Goal: Transaction & Acquisition: Purchase product/service

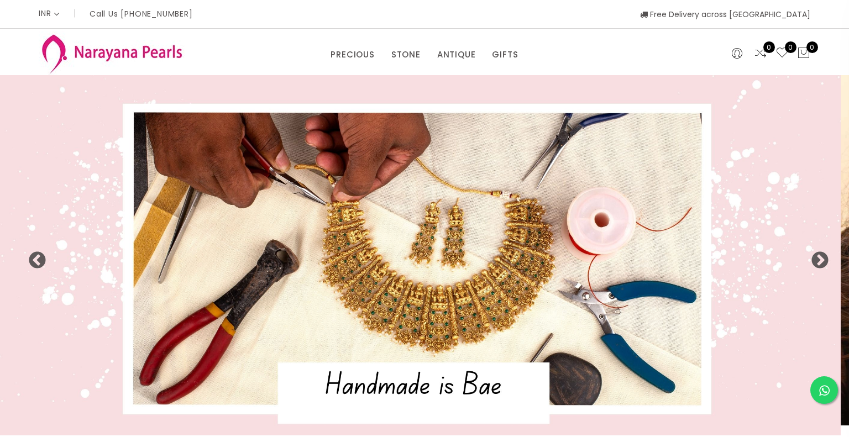
select select "INR"
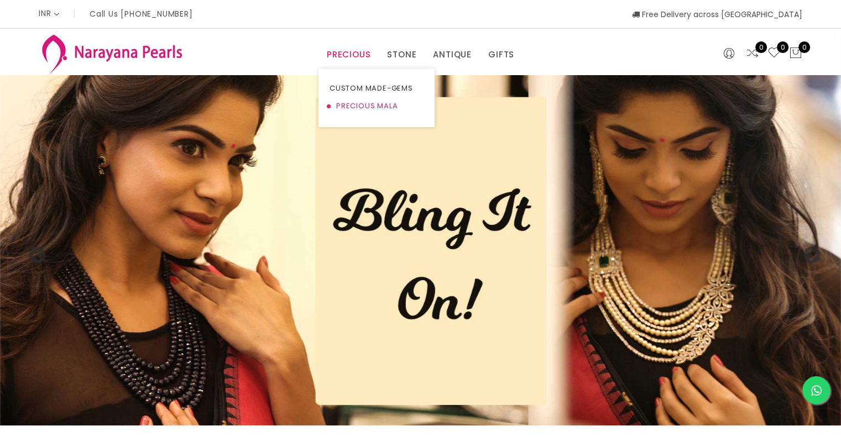
click at [347, 103] on link "PRECIOUS MALA" at bounding box center [377, 106] width 94 height 18
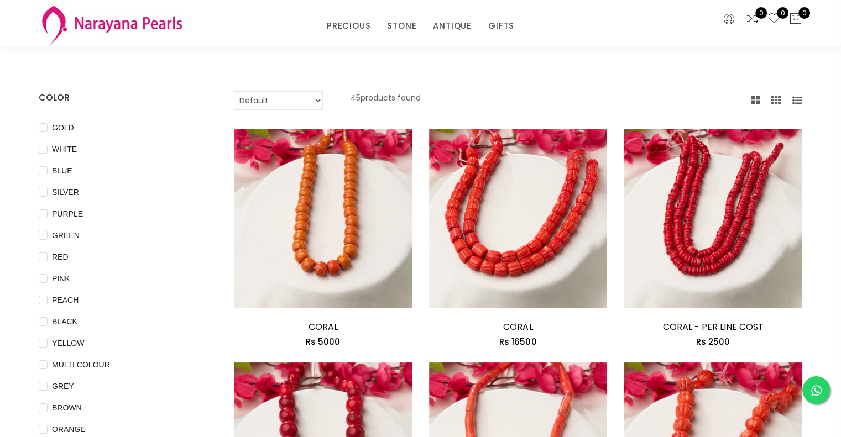
scroll to position [35, 0]
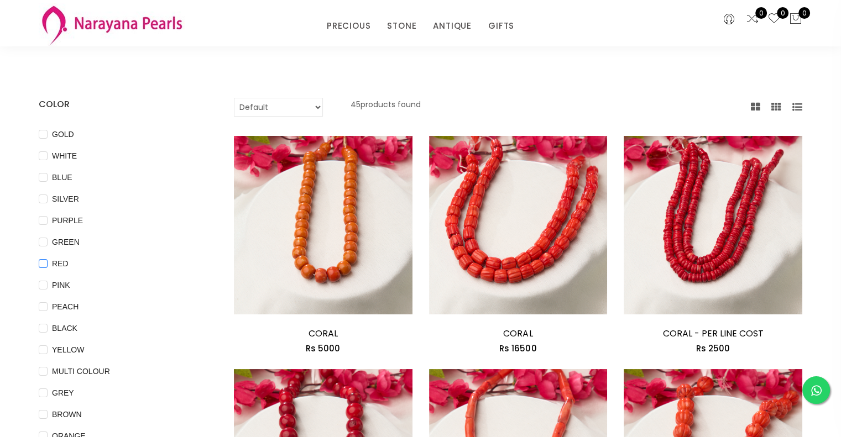
click at [46, 263] on input "RED" at bounding box center [43, 271] width 9 height 25
checkbox input "true"
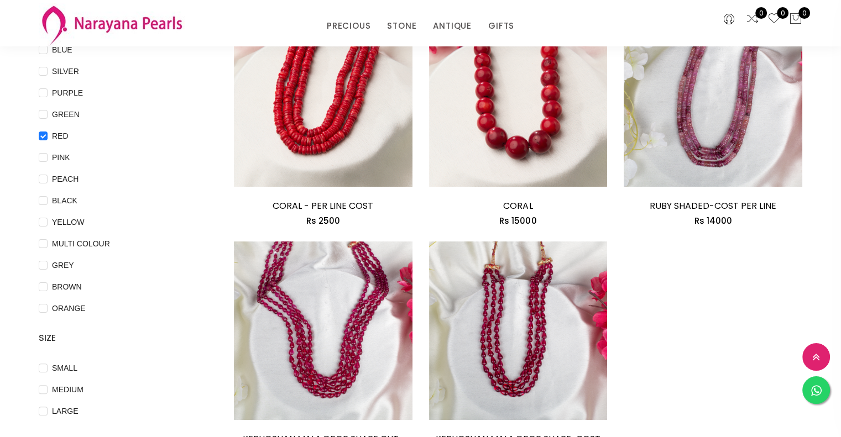
scroll to position [124, 0]
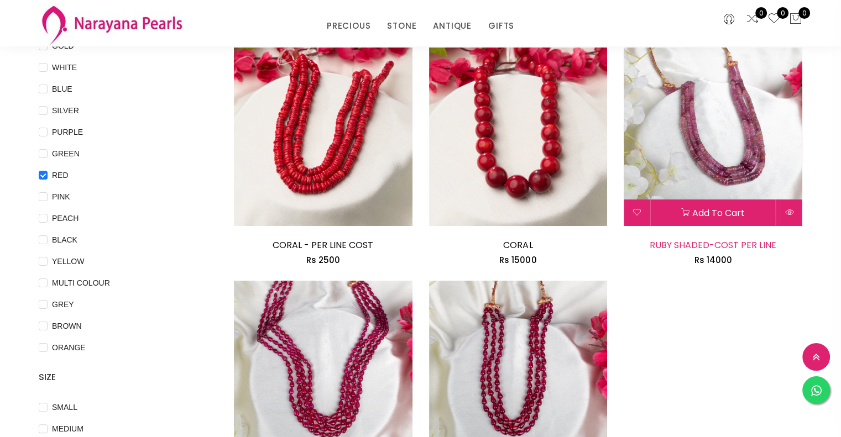
click at [748, 243] on link "RUBY SHADED-COST PER LINE" at bounding box center [713, 245] width 127 height 13
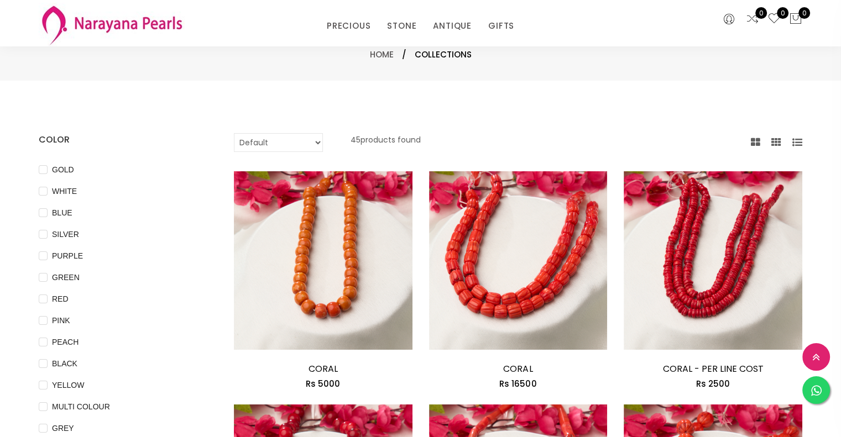
scroll to position [124, 0]
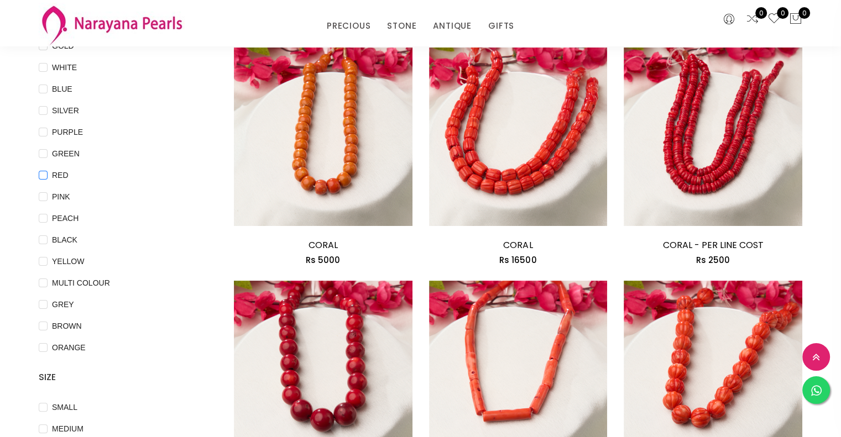
click at [43, 176] on input "RED" at bounding box center [43, 183] width 9 height 25
checkbox input "true"
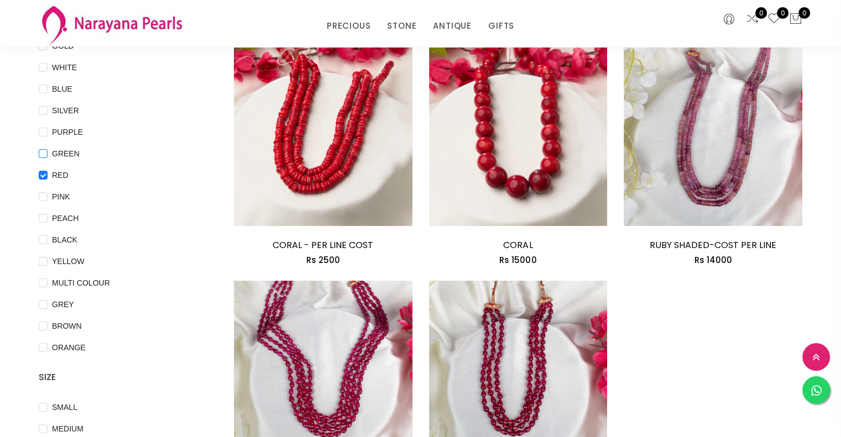
click at [45, 153] on input "GREEN" at bounding box center [43, 161] width 9 height 25
checkbox input "true"
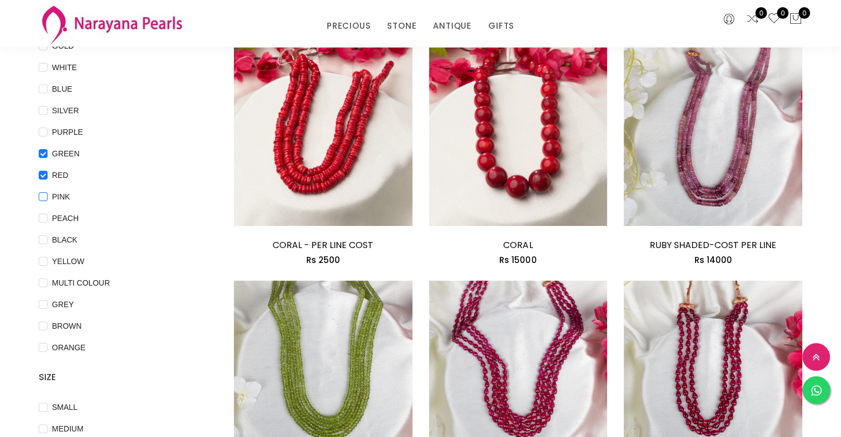
click at [46, 194] on input "PINK" at bounding box center [43, 204] width 9 height 25
checkbox input "true"
click at [46, 347] on input "ORANGE" at bounding box center [43, 355] width 9 height 25
checkbox input "true"
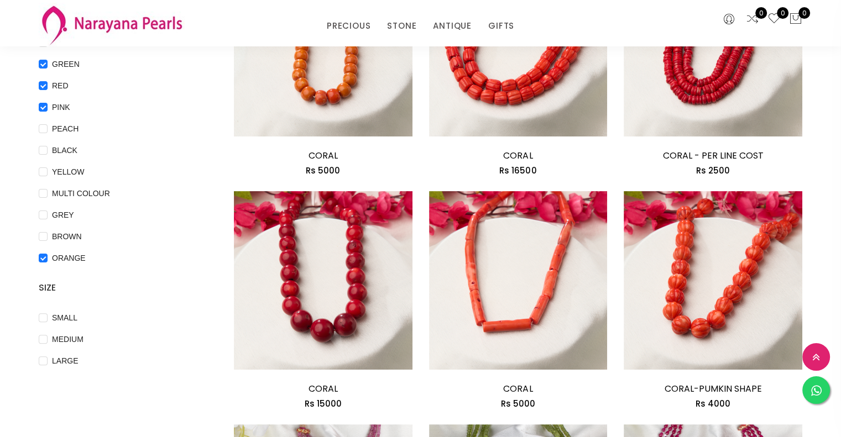
scroll to position [248, 0]
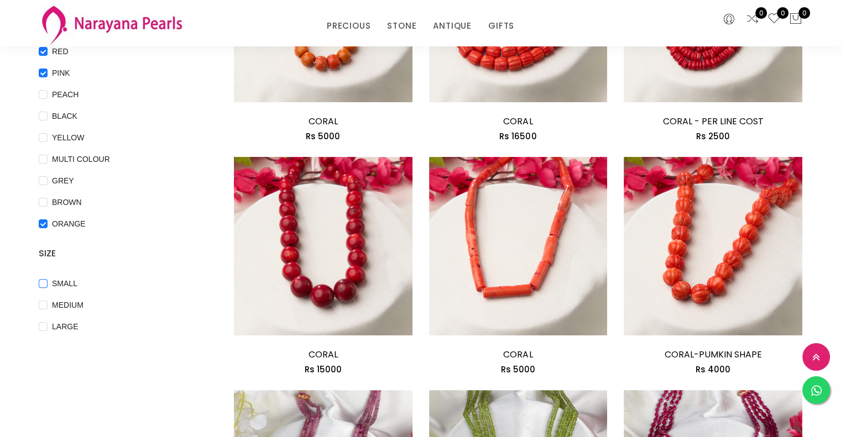
click at [44, 283] on input "SMALL" at bounding box center [43, 291] width 9 height 25
checkbox input "true"
click at [44, 302] on input "MEDIUM" at bounding box center [43, 313] width 9 height 25
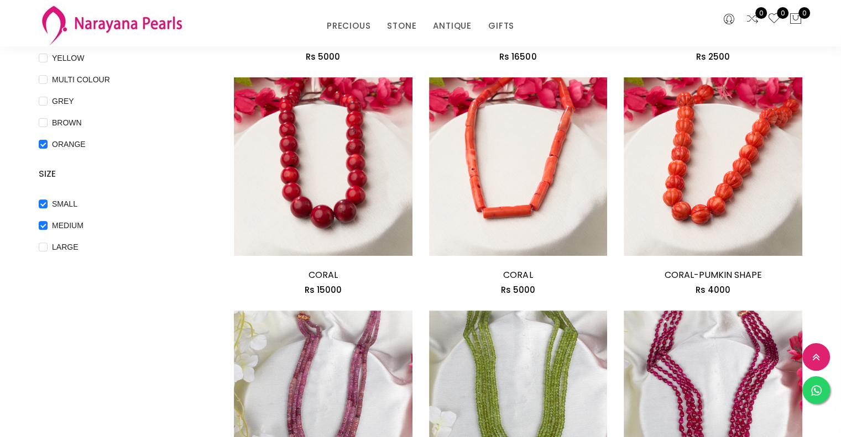
scroll to position [329, 0]
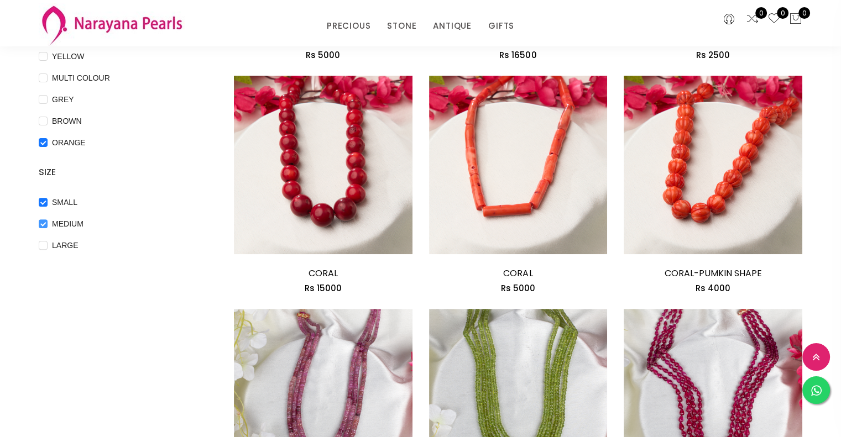
click at [44, 226] on input "MEDIUM" at bounding box center [43, 232] width 9 height 25
checkbox input "false"
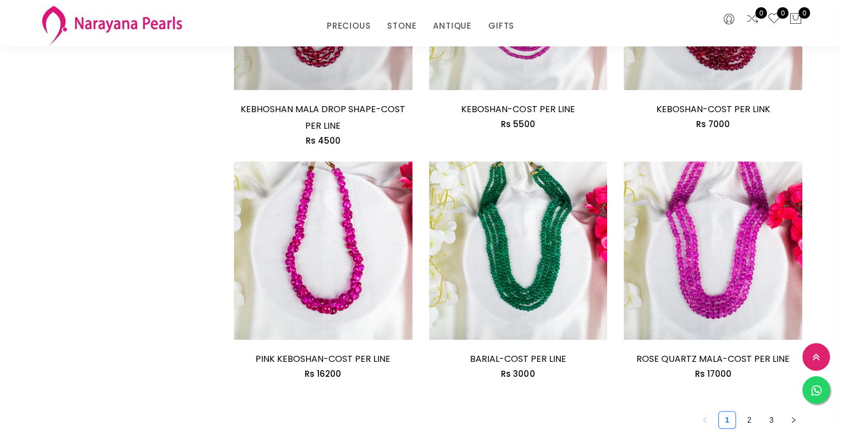
scroll to position [1002, 0]
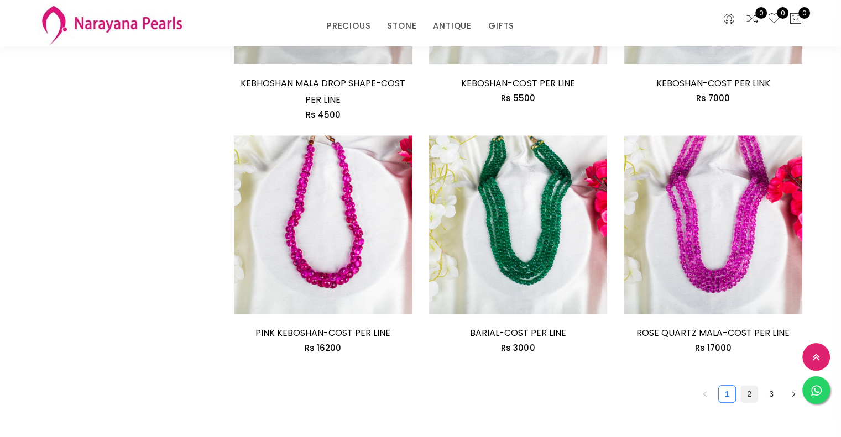
click at [745, 390] on link "2" at bounding box center [749, 394] width 17 height 17
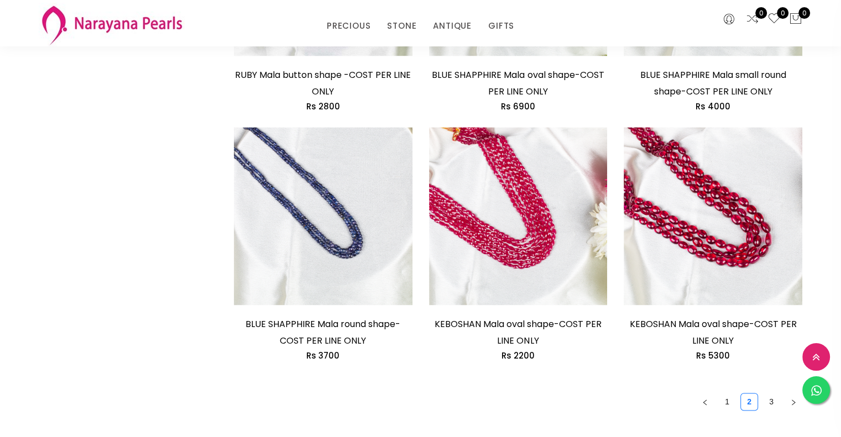
scroll to position [1679, 0]
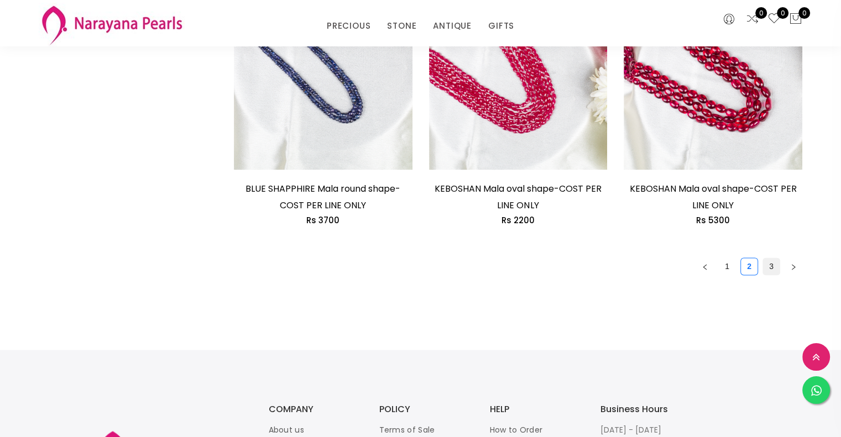
click at [767, 258] on link "3" at bounding box center [771, 266] width 17 height 17
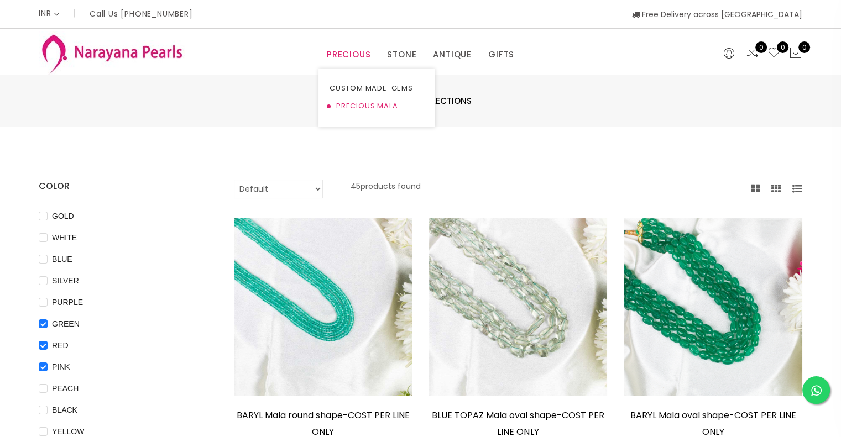
click at [357, 101] on link "PRECIOUS MALA" at bounding box center [377, 106] width 94 height 18
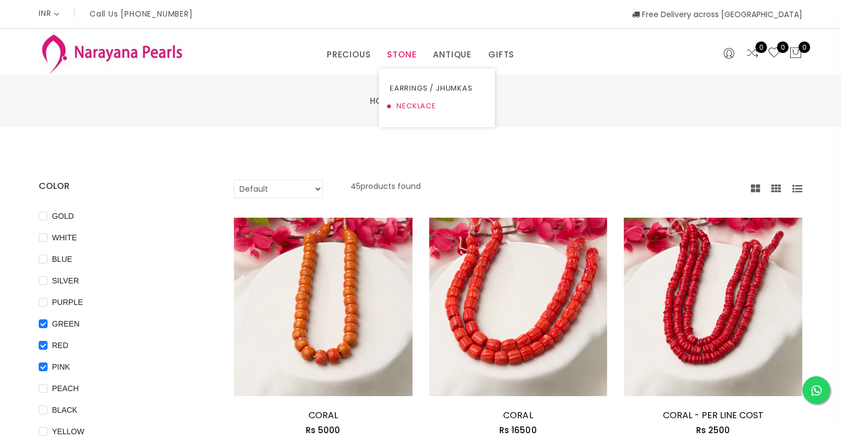
click at [408, 106] on link "NECKLACE" at bounding box center [437, 106] width 94 height 18
